Goal: Check status: Check status

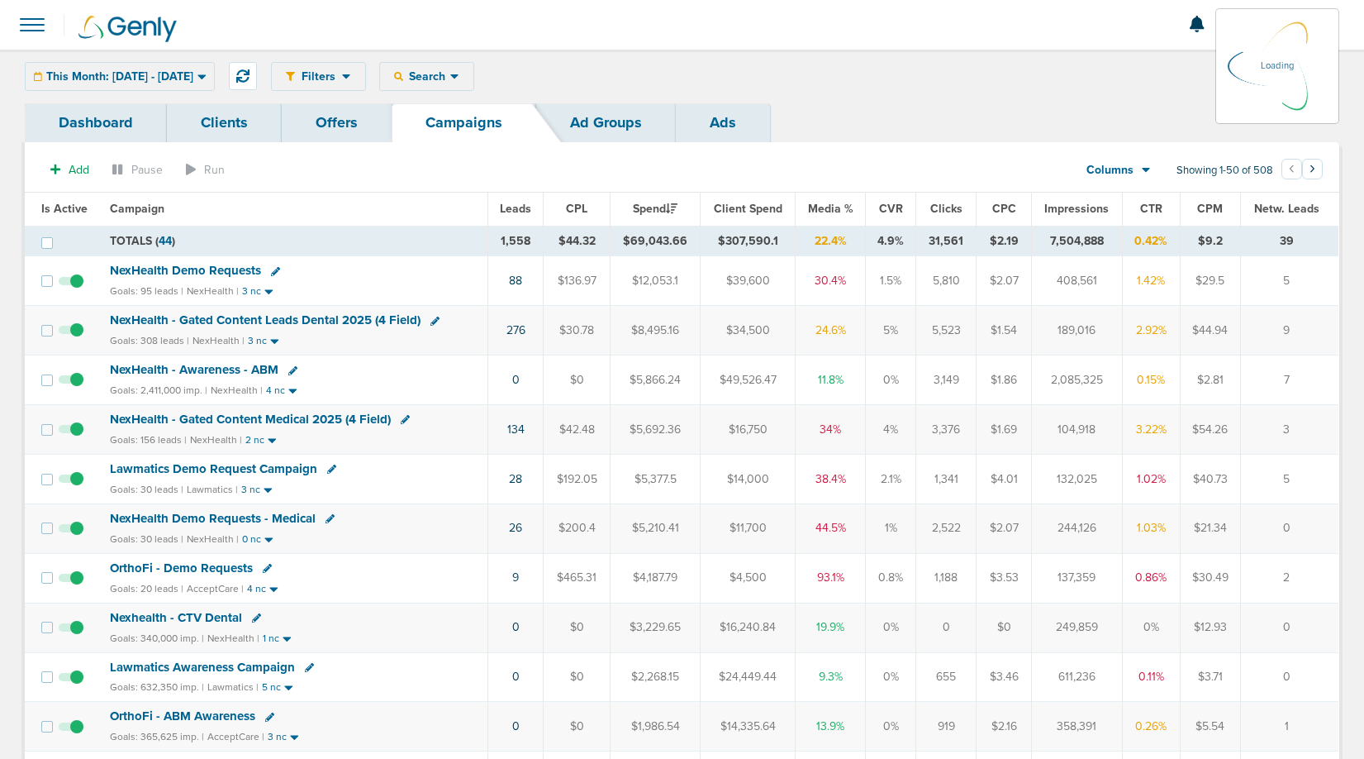
click at [184, 77] on div "This Month: [DATE] - [DATE] [DATE] [DATE] Last 7 Days Last 14 Days This Month L…" at bounding box center [120, 76] width 190 height 29
click at [121, 75] on div "This Month: [DATE] - [DATE] [DATE] [DATE] Last 7 Days Last 14 Days This Month L…" at bounding box center [120, 76] width 190 height 29
click at [190, 74] on span "This Month: [DATE] - [DATE]" at bounding box center [119, 77] width 147 height 12
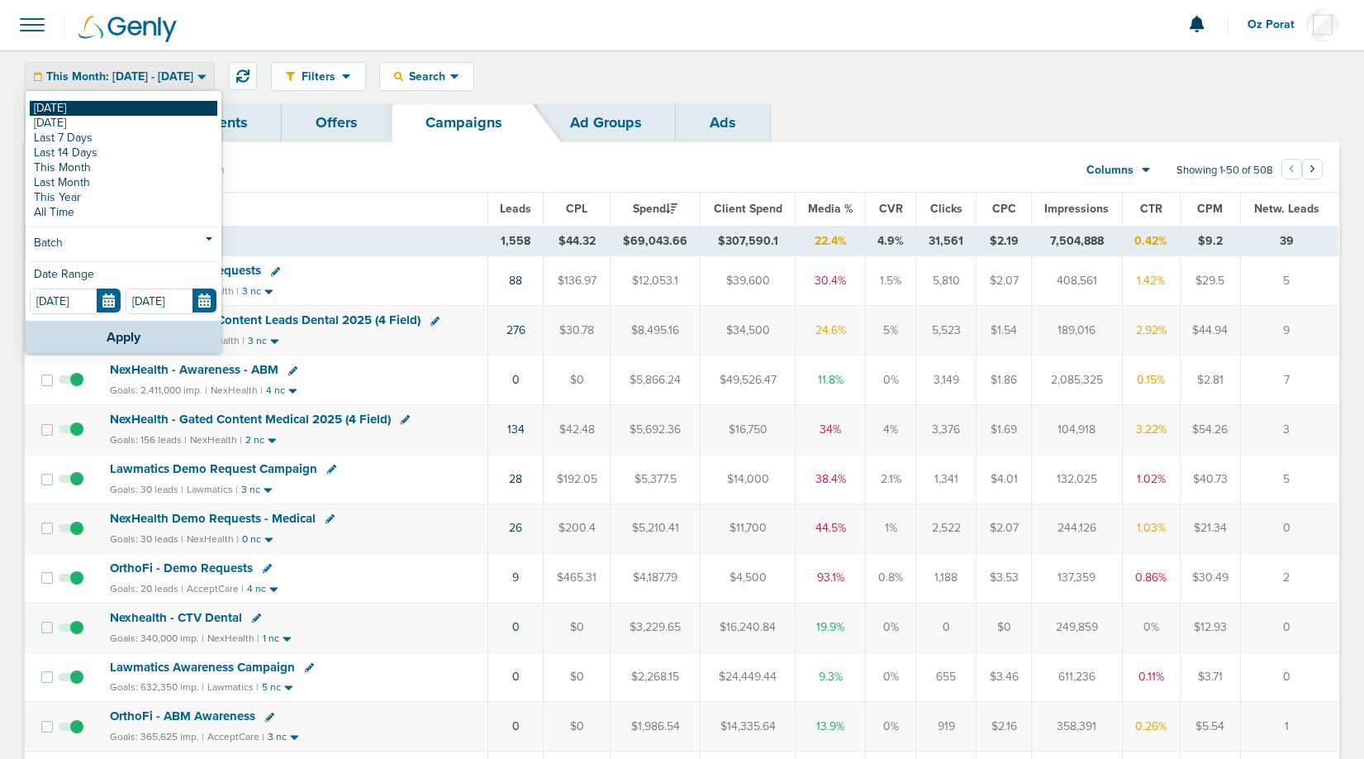
click at [102, 110] on link "[DATE]" at bounding box center [124, 108] width 188 height 15
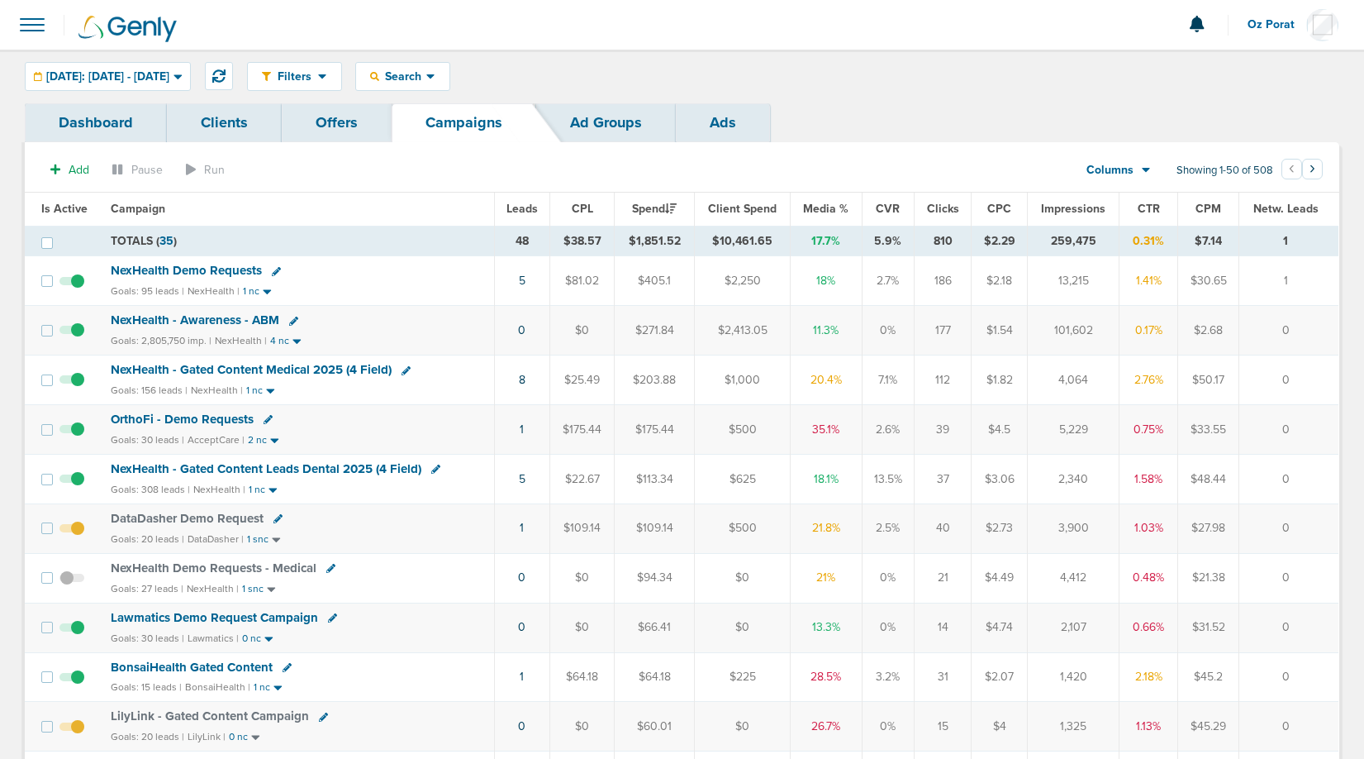
click at [523, 205] on span "Leads" at bounding box center [522, 209] width 31 height 14
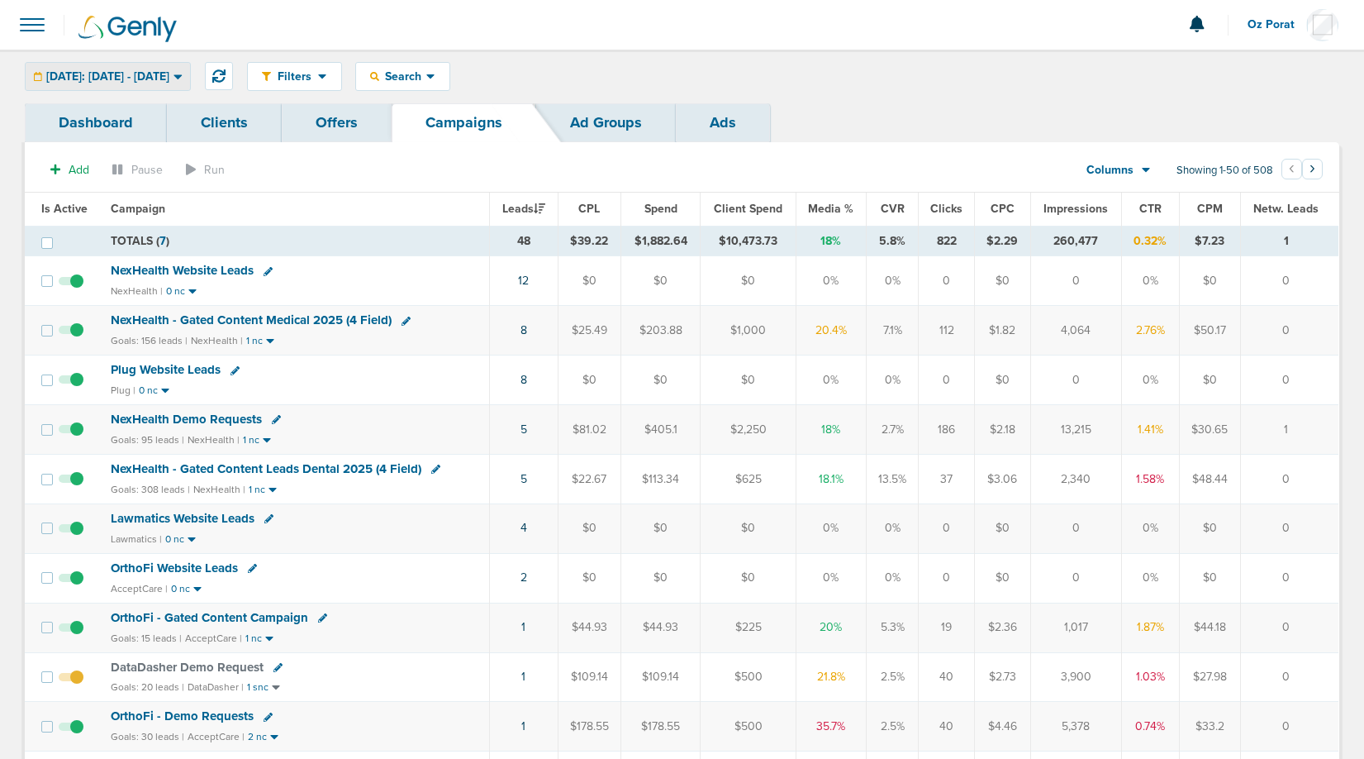
click at [150, 82] on span "[DATE]: [DATE] - [DATE]" at bounding box center [107, 77] width 123 height 12
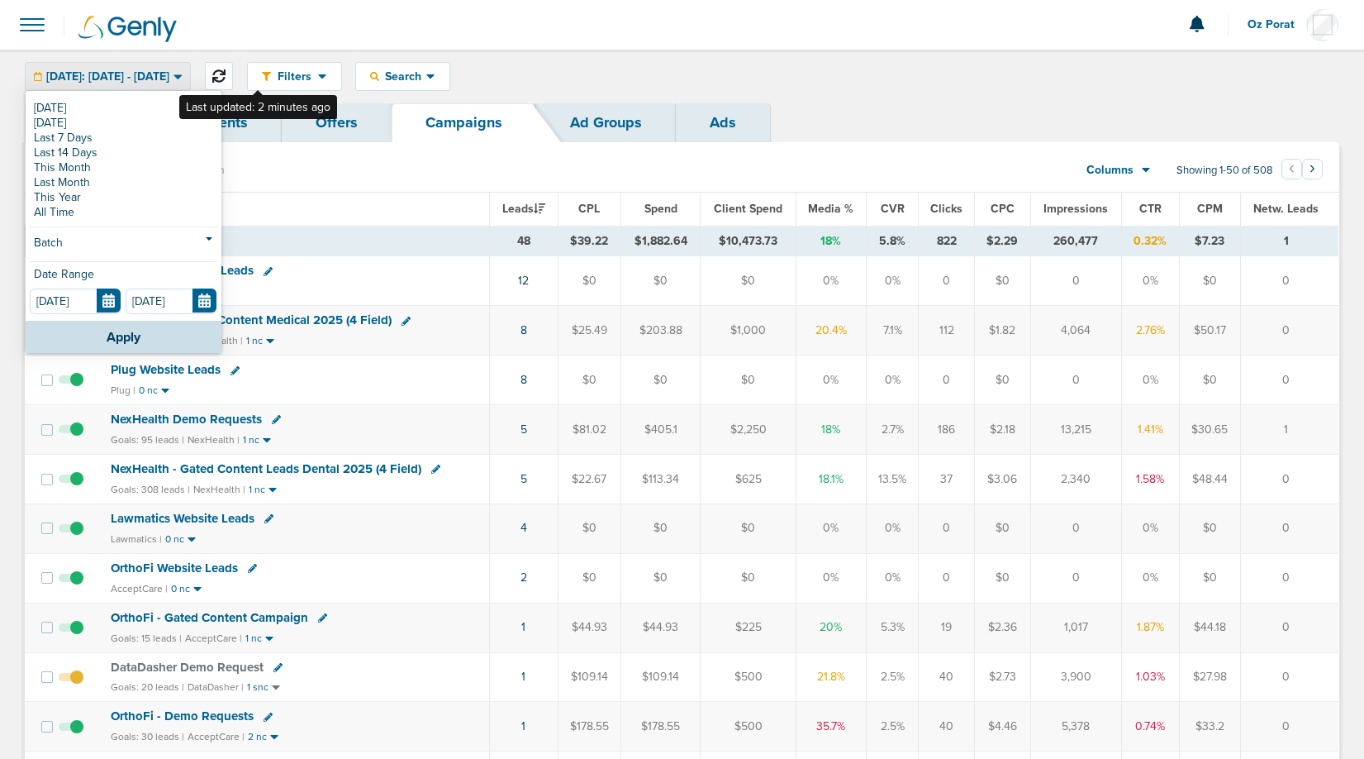
click at [226, 78] on icon at bounding box center [218, 75] width 13 height 13
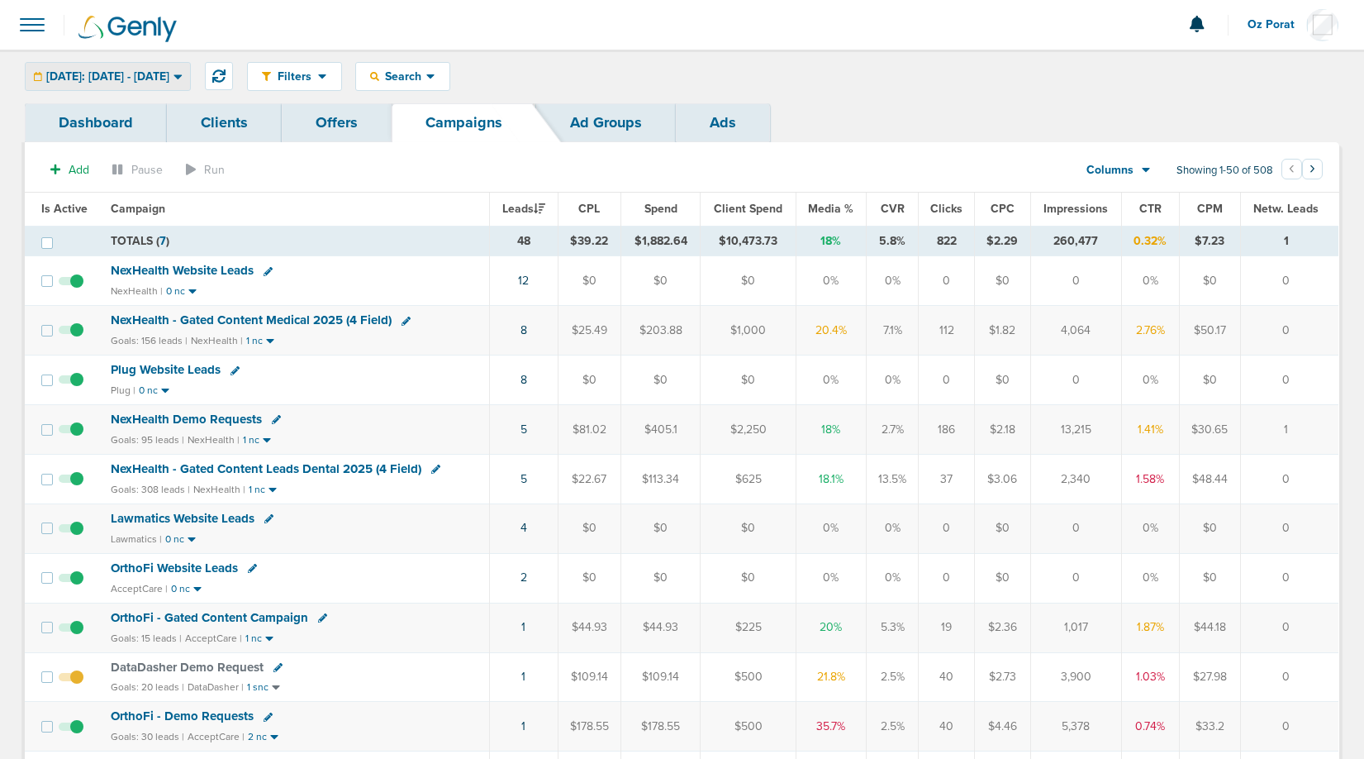
click at [166, 79] on span "[DATE]: [DATE] - [DATE]" at bounding box center [107, 77] width 123 height 12
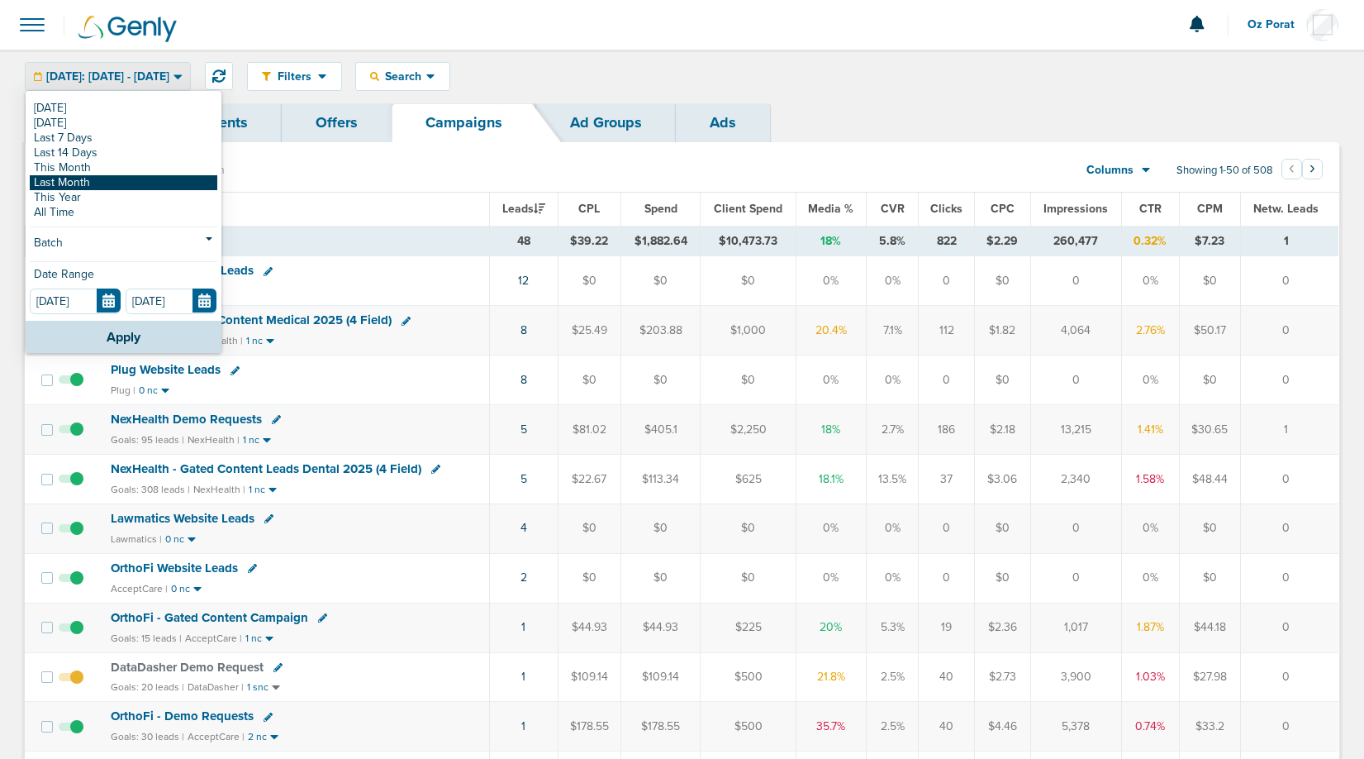
click at [97, 180] on link "Last Month" at bounding box center [124, 182] width 188 height 15
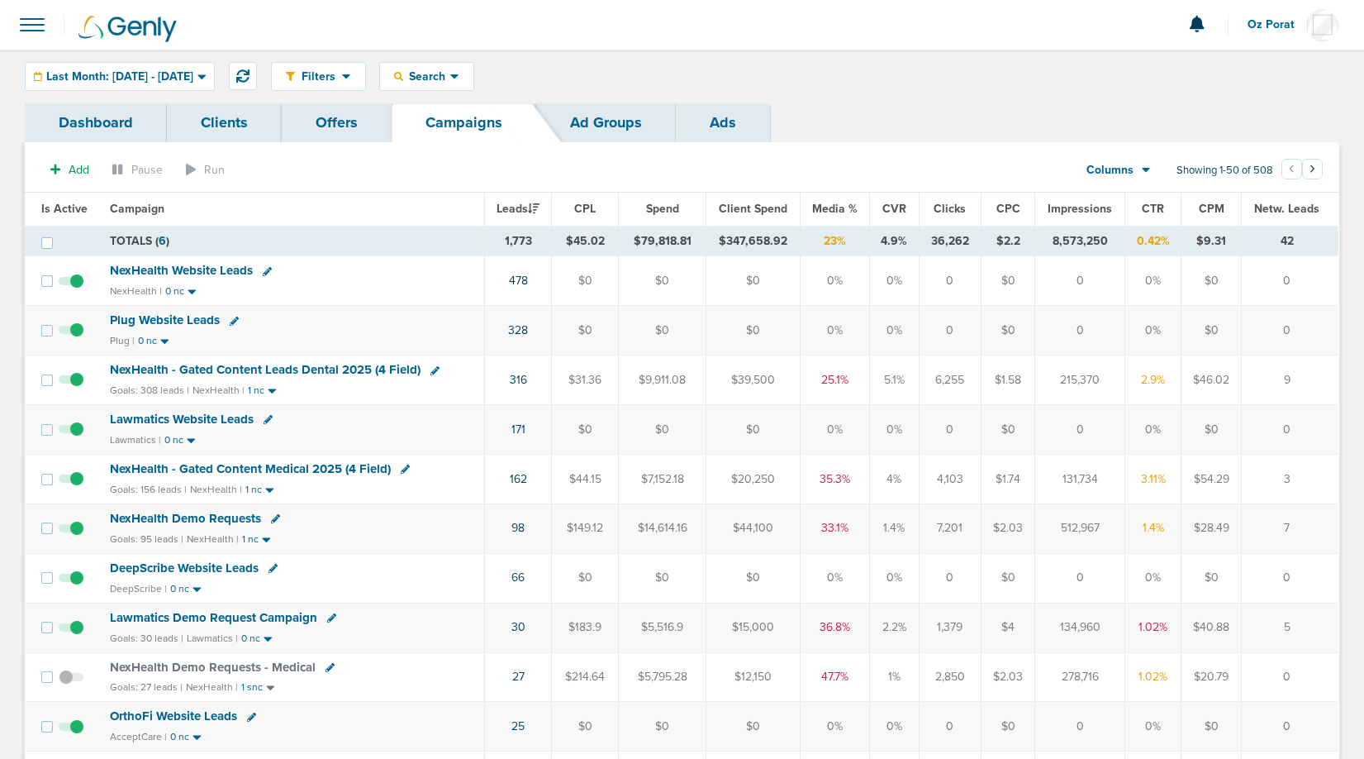
click at [1132, 166] on span "Columns" at bounding box center [1110, 170] width 47 height 17
click at [1133, 219] on link "Sales Performance" at bounding box center [1156, 219] width 165 height 21
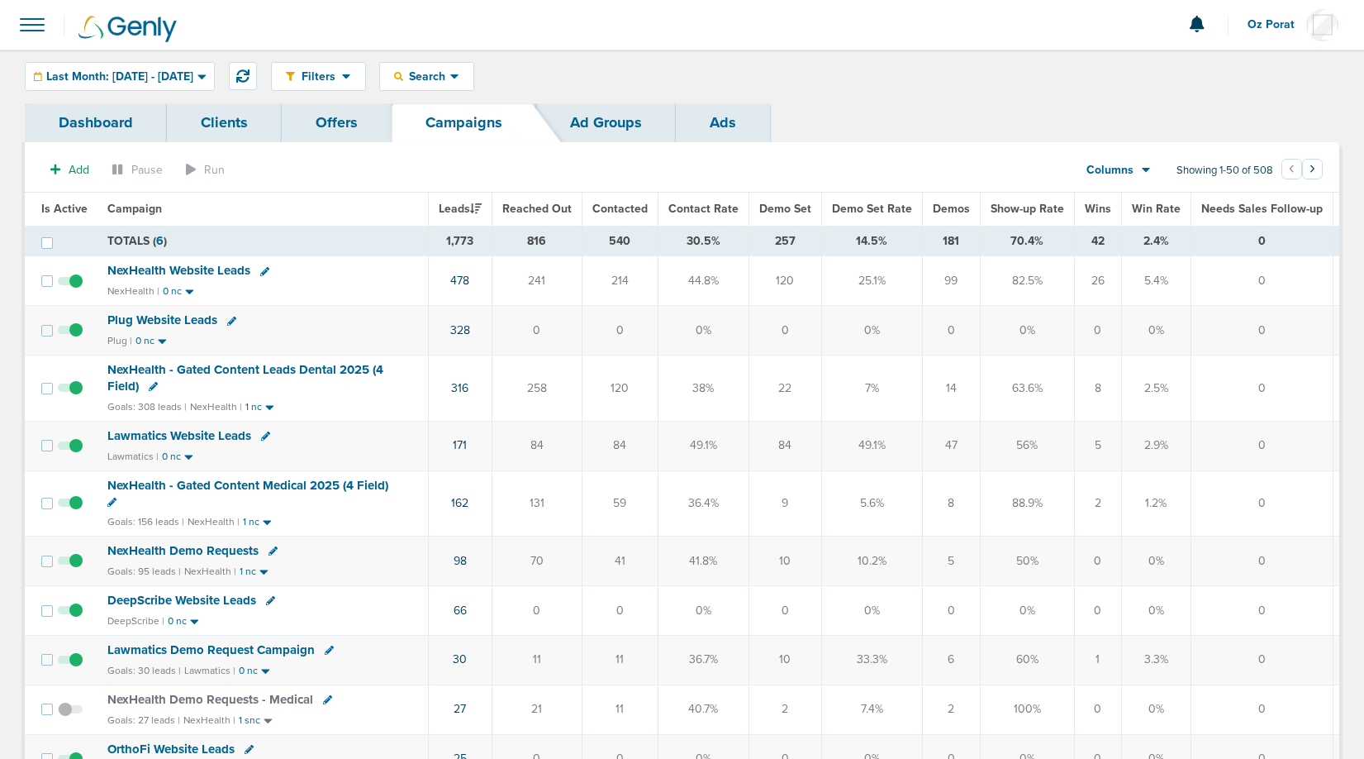
click at [1093, 209] on span "Wins" at bounding box center [1098, 209] width 26 height 14
